Goal: Transaction & Acquisition: Purchase product/service

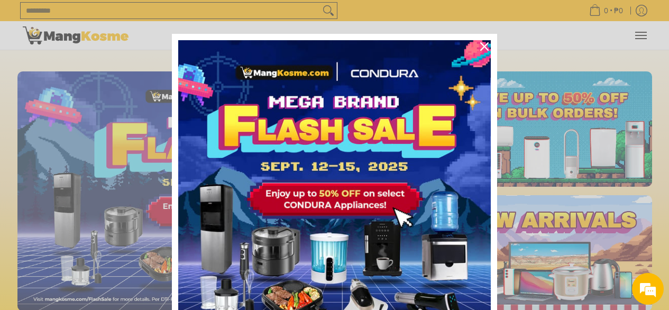
click at [584, 57] on div "Marketing offer form" at bounding box center [334, 155] width 669 height 310
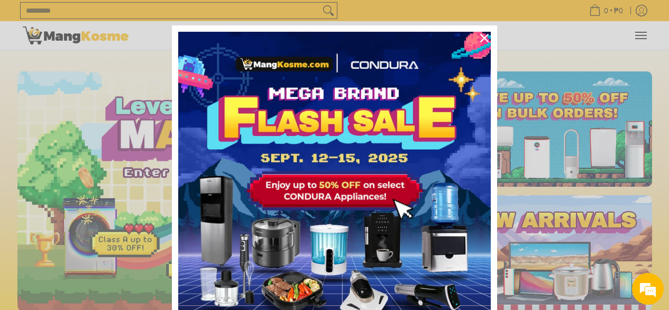
scroll to position [8, 0]
click at [480, 38] on icon "close icon" at bounding box center [484, 38] width 8 height 8
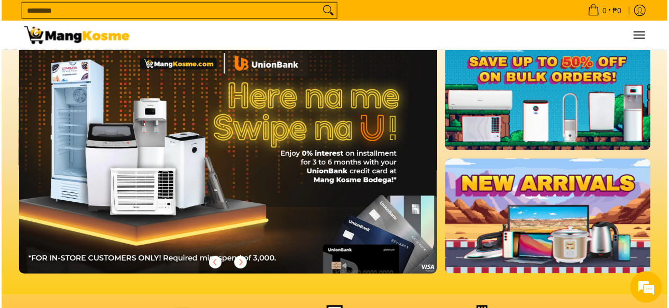
scroll to position [0, 0]
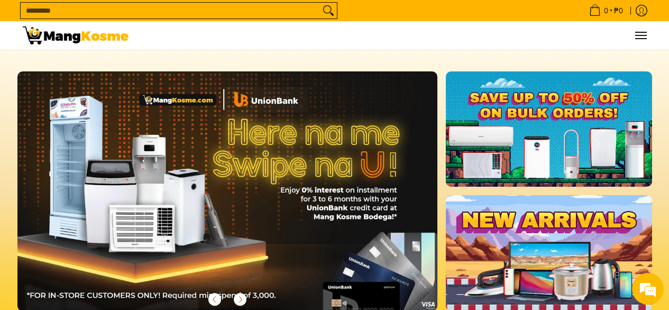
click at [276, 7] on input "Search..." at bounding box center [170, 11] width 299 height 16
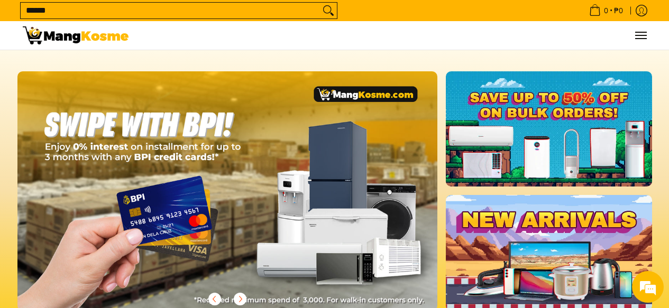
scroll to position [0, 1261]
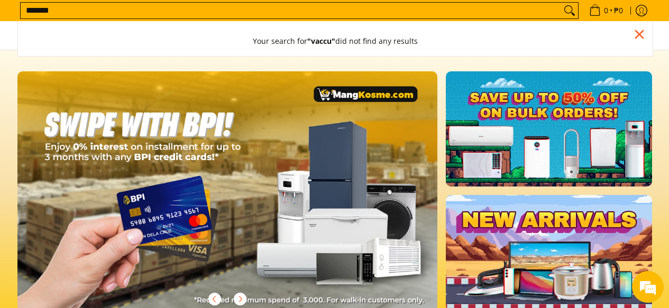
type input "*******"
click at [561, 3] on button "Search" at bounding box center [569, 11] width 17 height 16
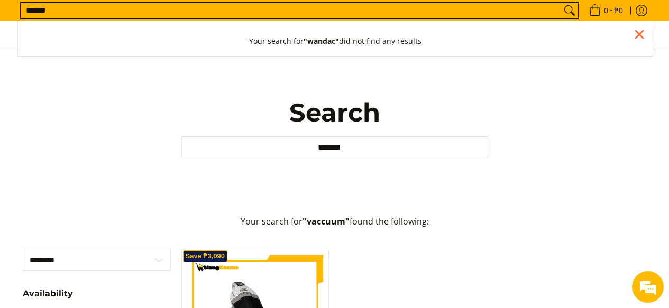
type input "******"
click at [561, 3] on button "Search" at bounding box center [569, 11] width 17 height 16
click at [536, 13] on input "******" at bounding box center [291, 11] width 540 height 16
click at [643, 36] on div "Close pop up" at bounding box center [639, 34] width 16 height 16
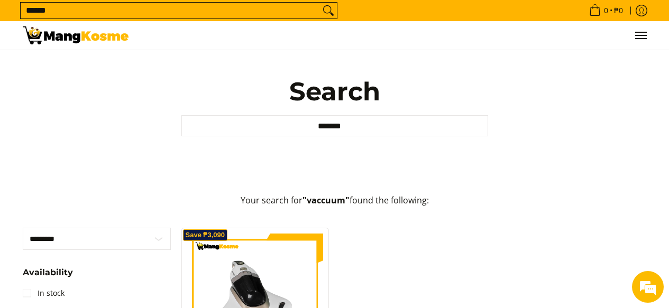
scroll to position [70, 0]
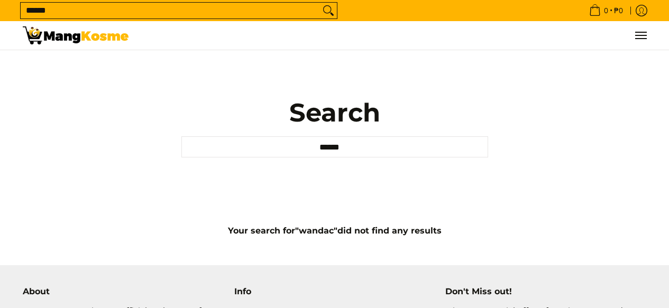
click at [254, 15] on input "******" at bounding box center [170, 11] width 299 height 16
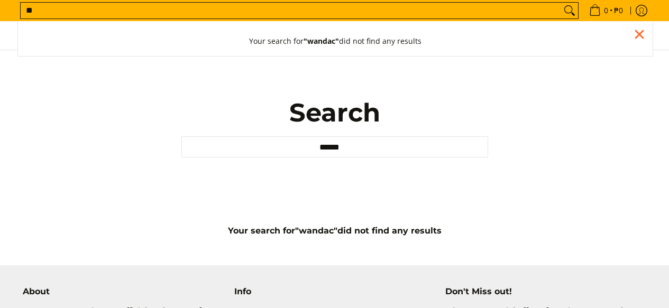
type input "*"
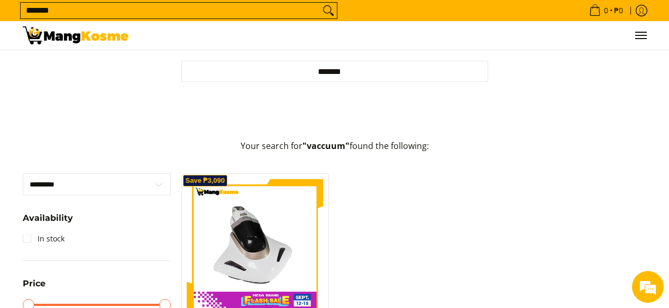
click at [247, 12] on input "*******" at bounding box center [170, 11] width 299 height 16
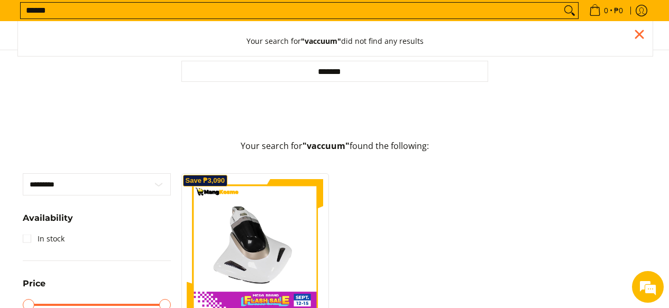
scroll to position [40, 0]
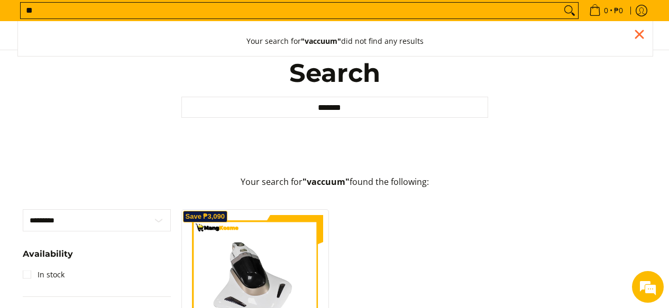
type input "*"
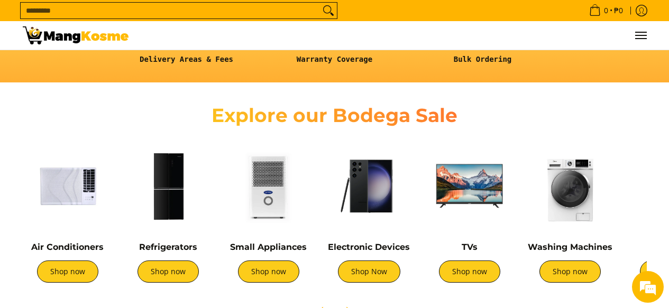
scroll to position [350, 0]
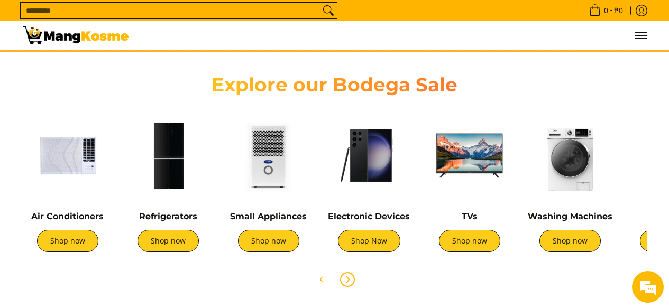
click at [341, 281] on span "Next" at bounding box center [347, 279] width 13 height 13
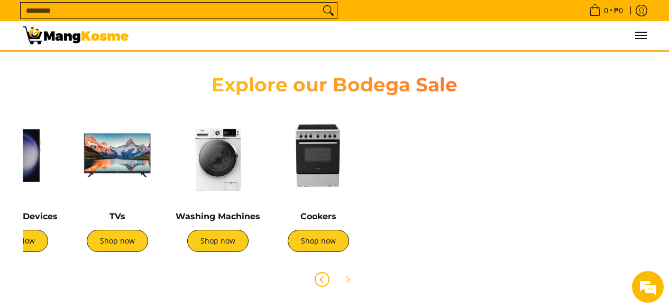
click at [321, 281] on icon "Previous" at bounding box center [321, 280] width 3 height 6
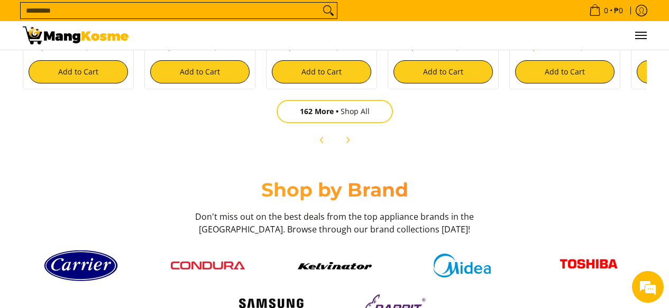
scroll to position [1373, 0]
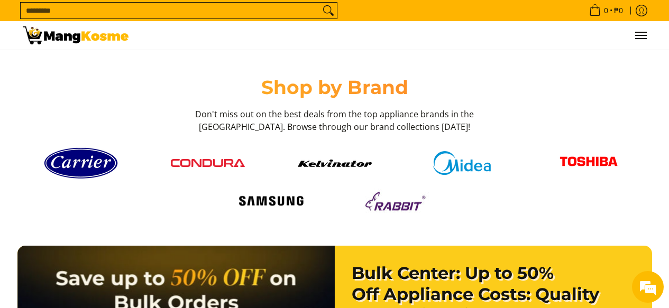
click at [453, 167] on img at bounding box center [462, 163] width 74 height 24
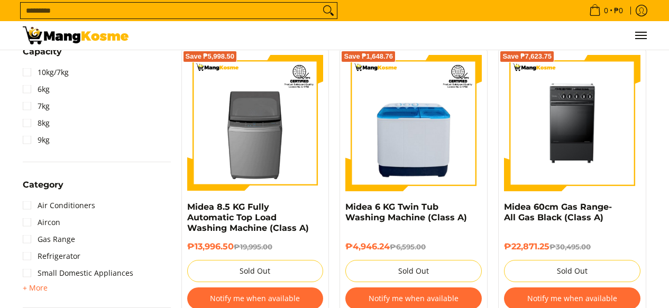
scroll to position [390, 0]
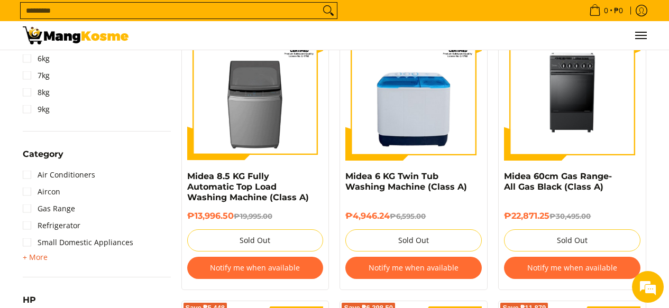
click at [41, 257] on span "+ More" at bounding box center [35, 257] width 25 height 8
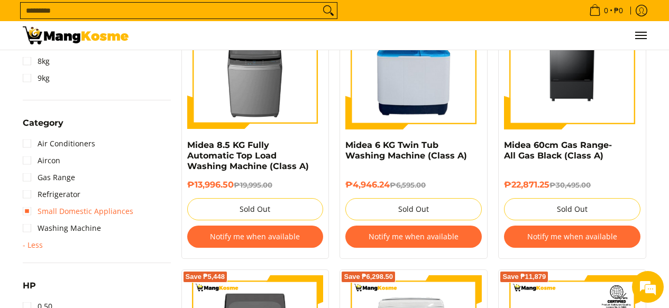
click at [123, 212] on link "Small Domestic Appliances" at bounding box center [78, 211] width 111 height 17
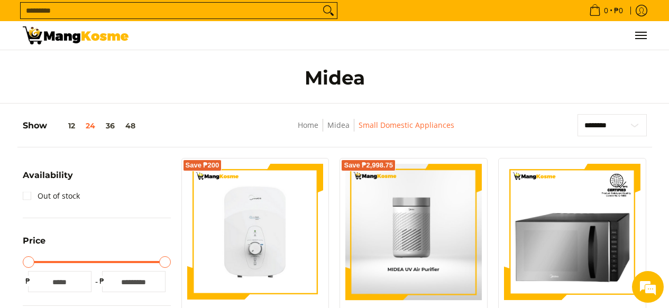
click at [61, 33] on img at bounding box center [76, 35] width 106 height 18
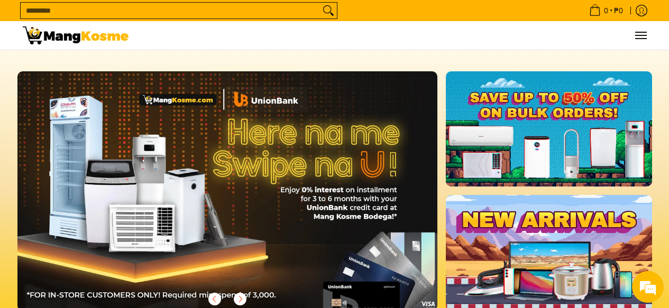
click at [236, 18] on input "Search..." at bounding box center [170, 11] width 299 height 16
type input "*****"
click at [320, 3] on button "Search" at bounding box center [328, 11] width 17 height 16
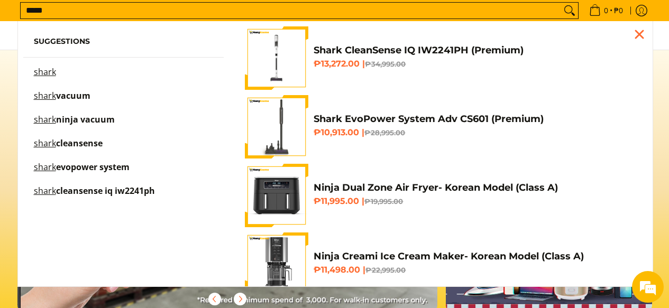
scroll to position [0, 1261]
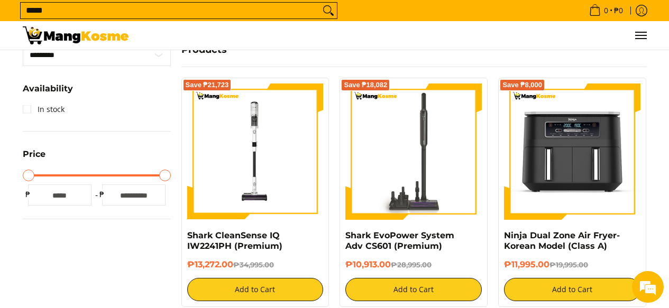
scroll to position [236, 0]
